Goal: Navigation & Orientation: Find specific page/section

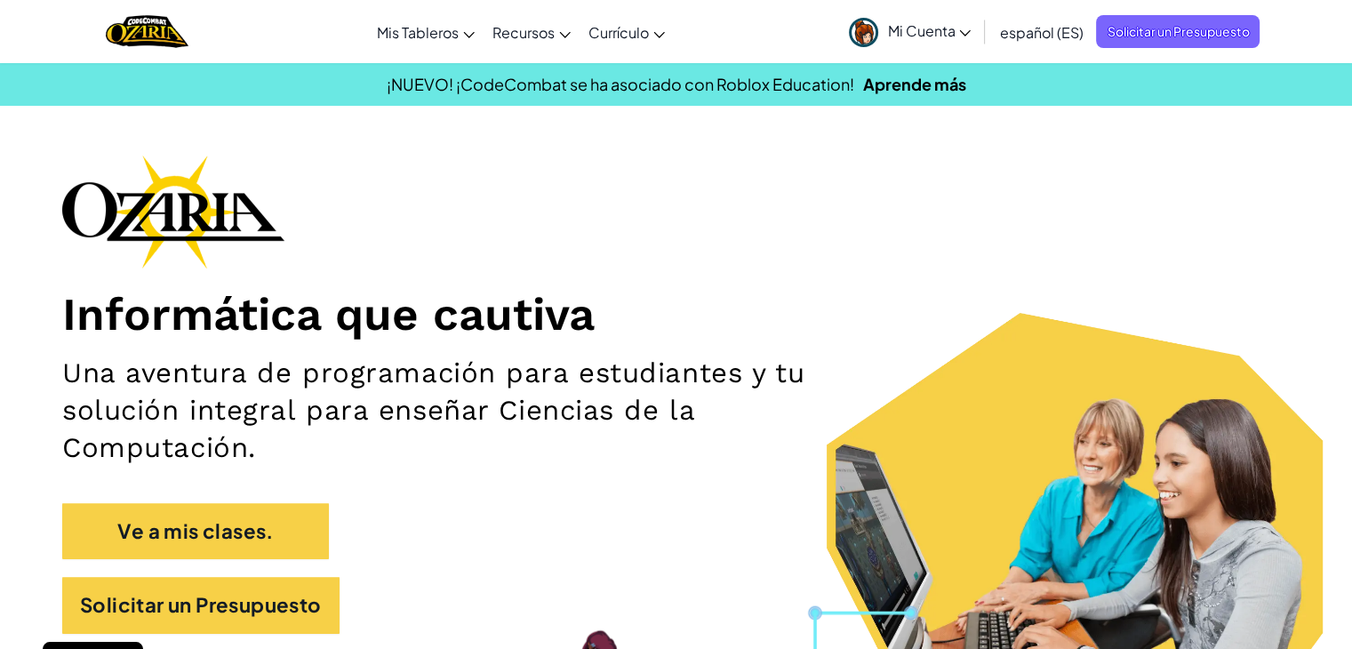
drag, startPoint x: 977, startPoint y: 228, endPoint x: 992, endPoint y: 215, distance: 20.1
click at [977, 228] on div "Informática que cautiva Una aventura de programación para estudiantes y tu solu…" at bounding box center [675, 403] width 1227 height 497
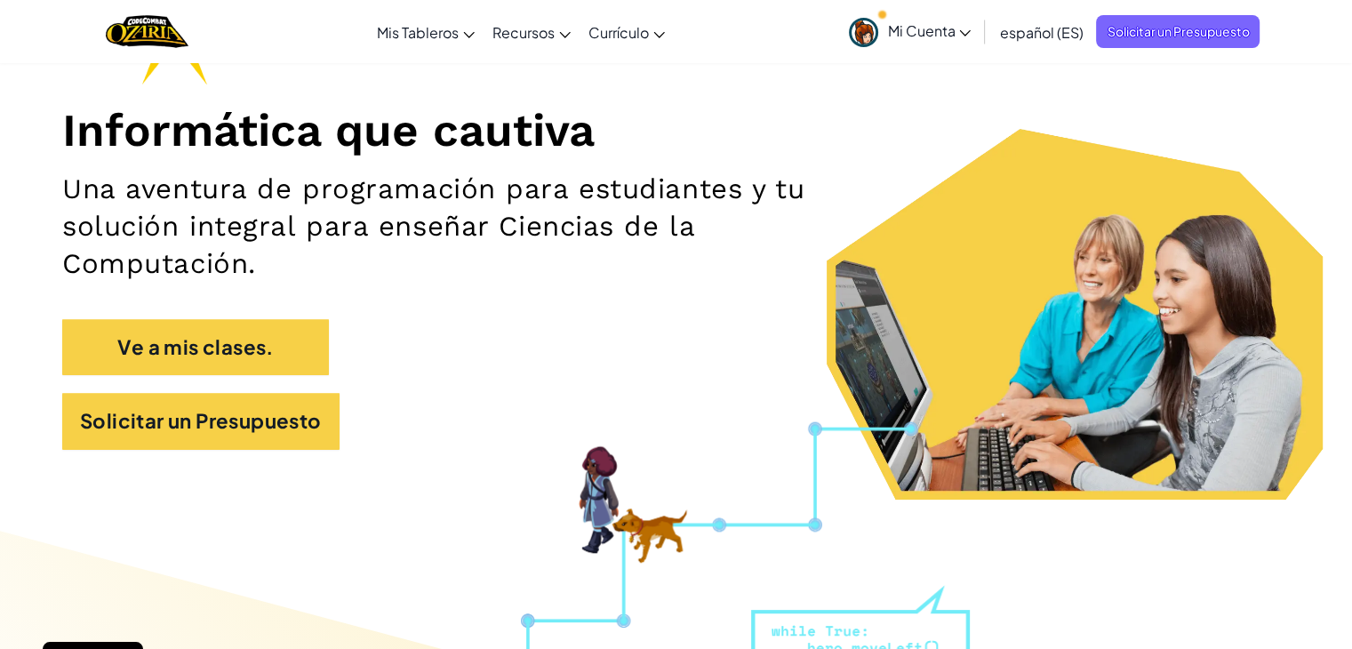
scroll to position [355, 0]
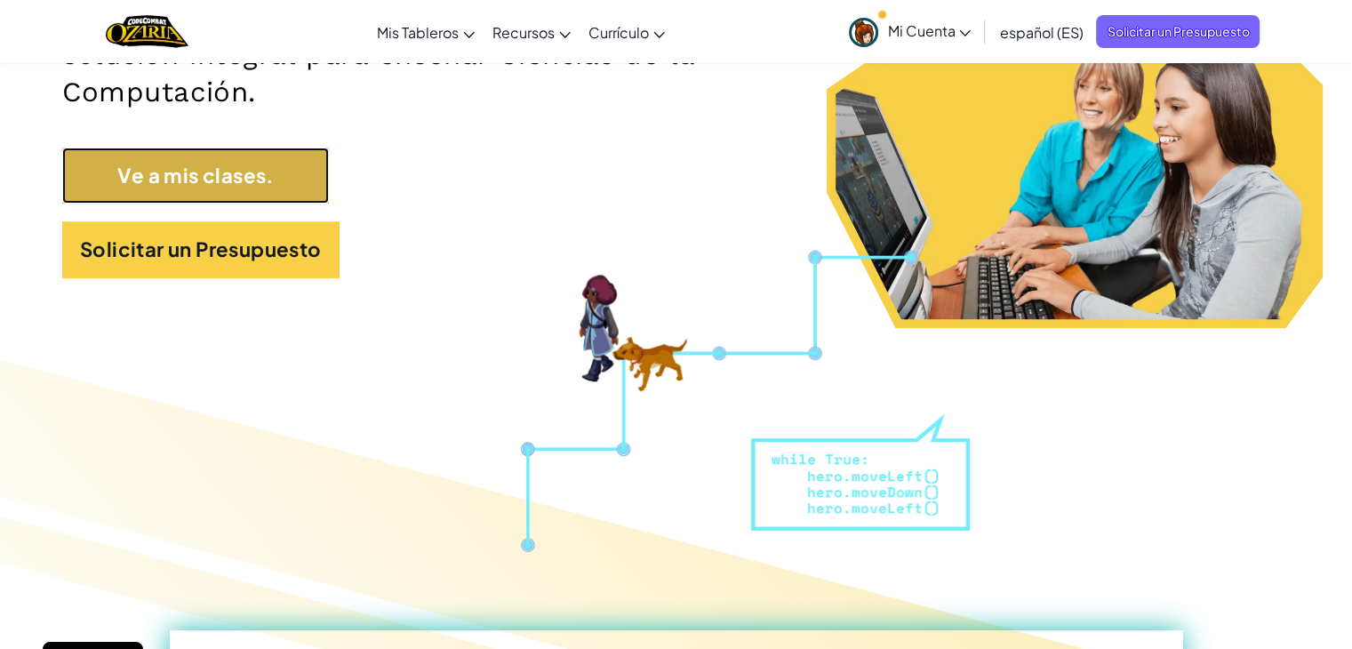
click at [201, 179] on link "Ve a mis clases." at bounding box center [195, 176] width 267 height 56
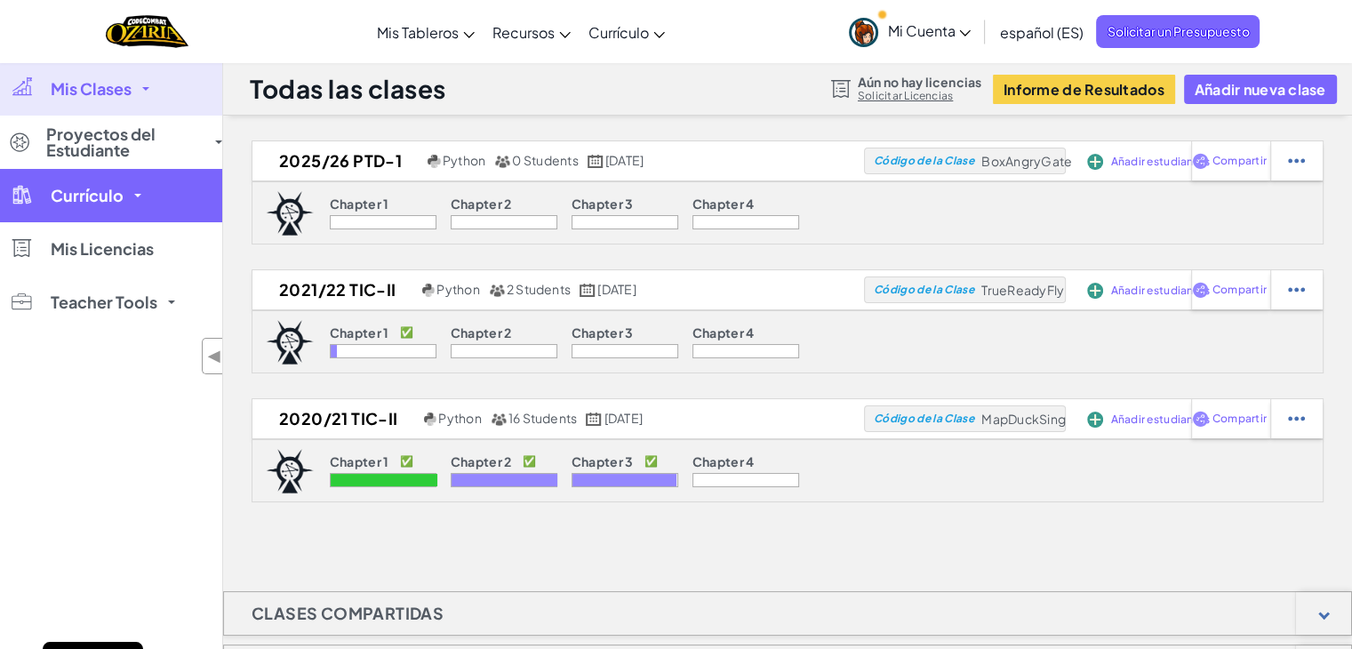
click at [127, 188] on link "Currículo" at bounding box center [111, 195] width 222 height 53
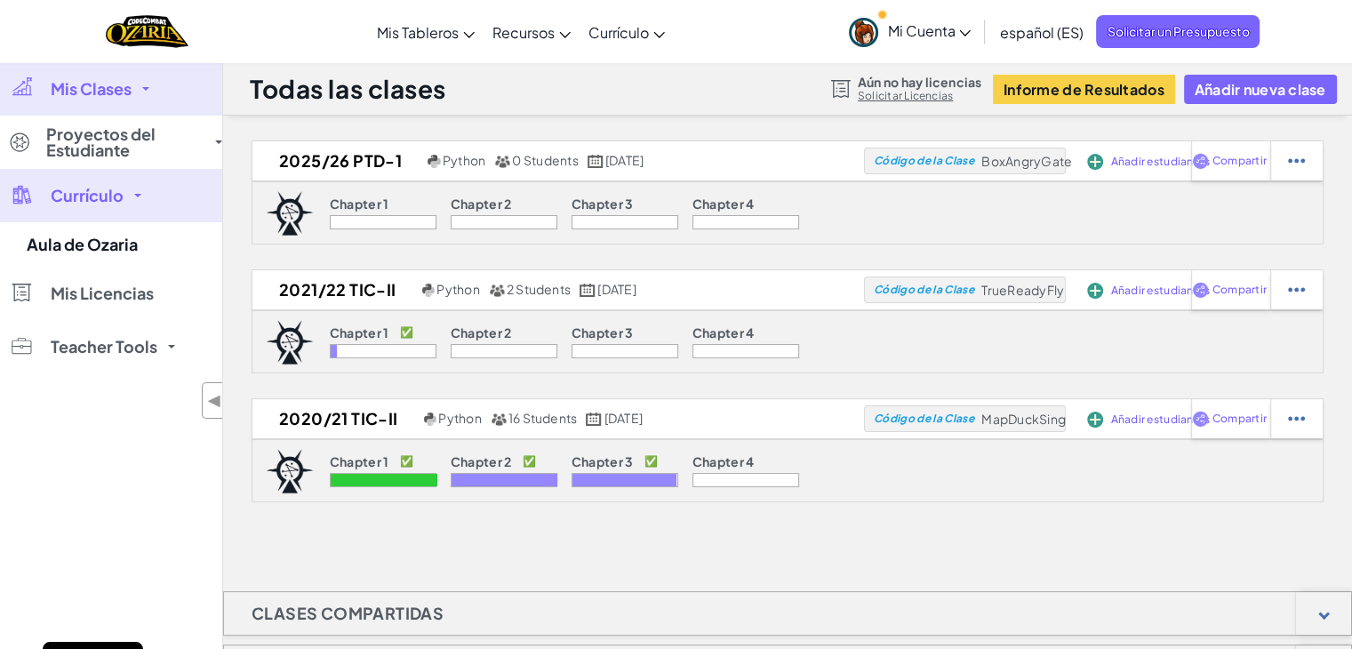
click at [127, 188] on link "Currículo" at bounding box center [111, 195] width 222 height 53
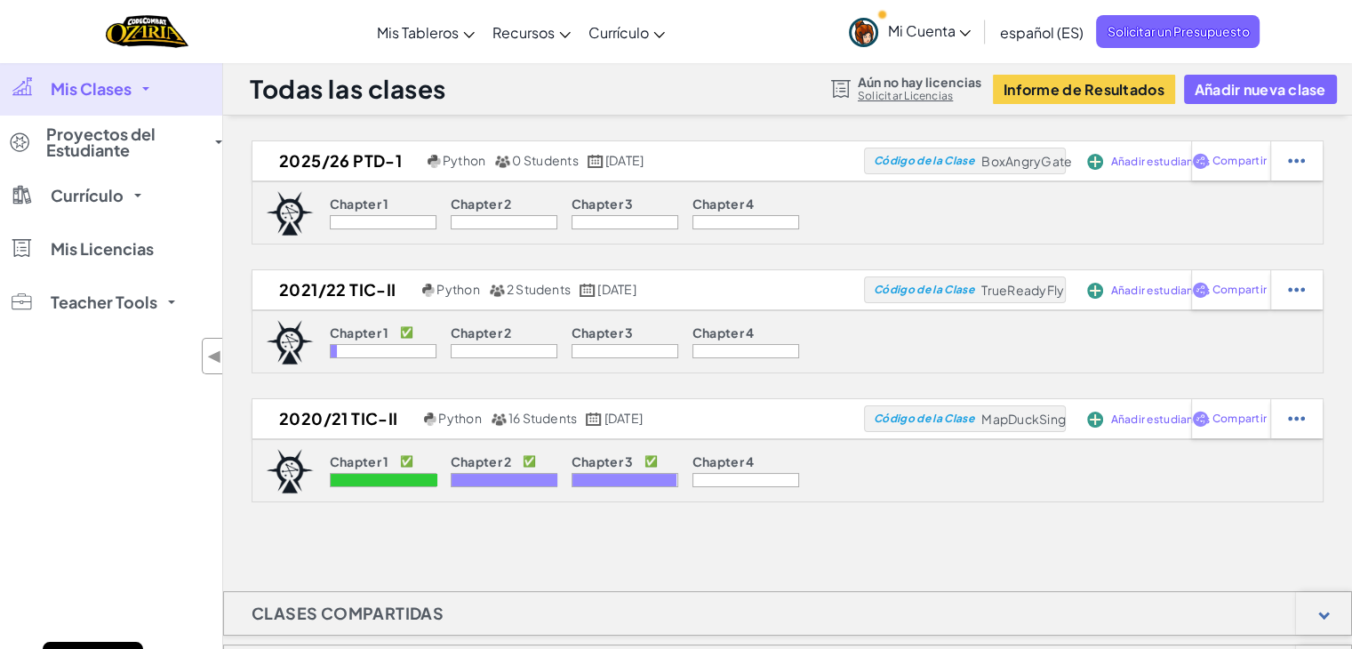
click at [141, 90] on link "Mis Clases" at bounding box center [111, 88] width 222 height 53
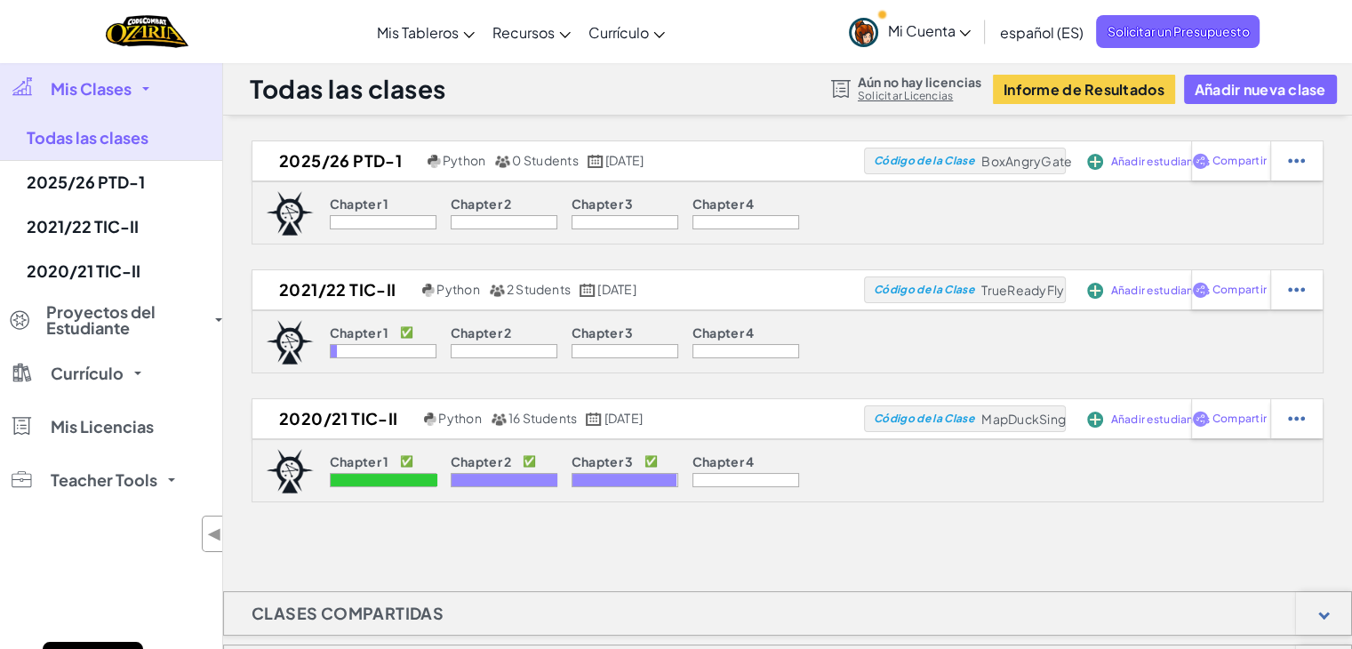
click at [141, 90] on link "Mis Clases" at bounding box center [111, 88] width 222 height 53
